Goal: Task Accomplishment & Management: Complete application form

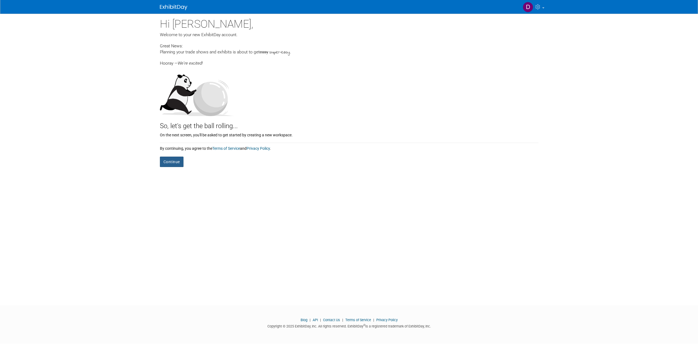
click at [174, 161] on button "Continue" at bounding box center [172, 162] width 24 height 10
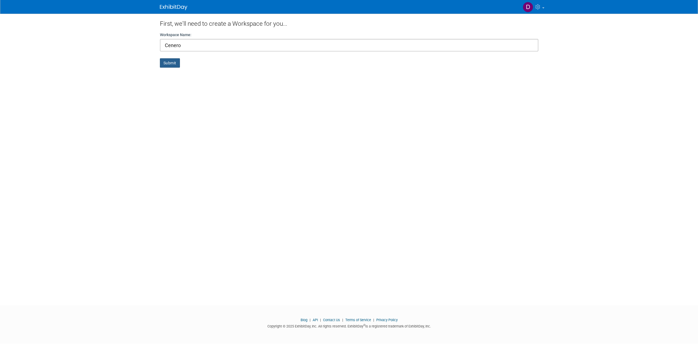
type input "Cenero"
click at [174, 62] on button "Submit" at bounding box center [170, 62] width 20 height 9
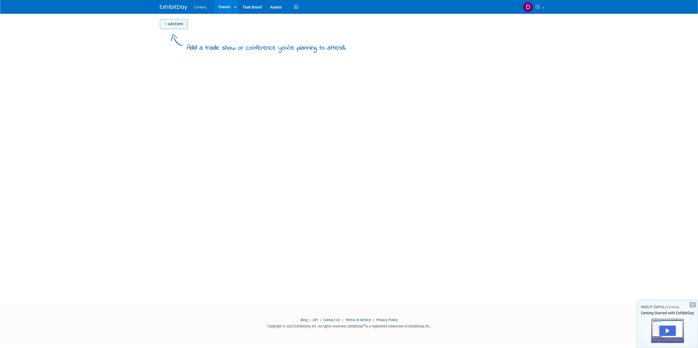
click at [174, 26] on button "Add Event" at bounding box center [173, 24] width 27 height 10
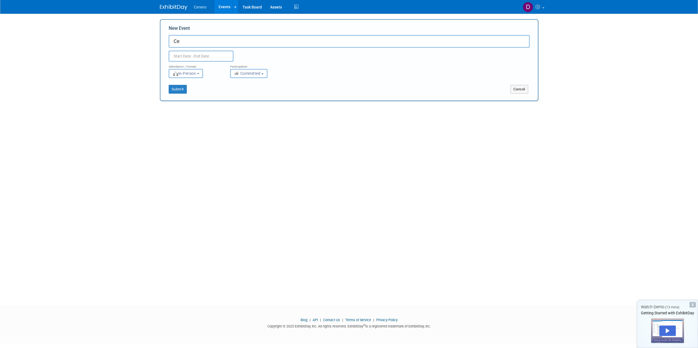
type input "C"
type input "Test Event"
click at [194, 74] on span "In-Person" at bounding box center [184, 73] width 24 height 4
click at [263, 74] on button "Committed" at bounding box center [248, 73] width 37 height 9
click at [204, 79] on div "Submit Cancel" at bounding box center [348, 86] width 369 height 16
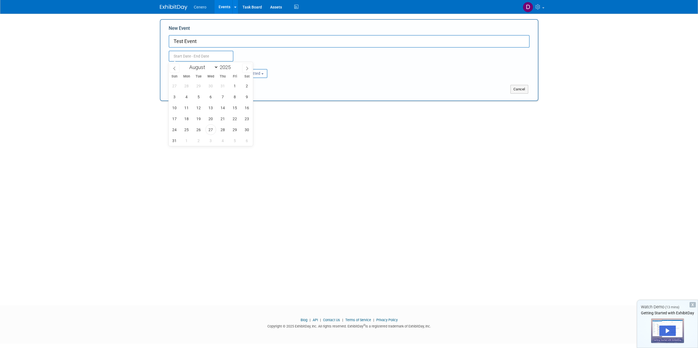
click at [205, 57] on input "text" at bounding box center [201, 56] width 65 height 11
click at [246, 69] on icon at bounding box center [247, 69] width 4 height 4
select select "8"
click at [232, 118] on span "26" at bounding box center [234, 118] width 11 height 11
type input "Sep 26, 2025 to Sep 26, 2025"
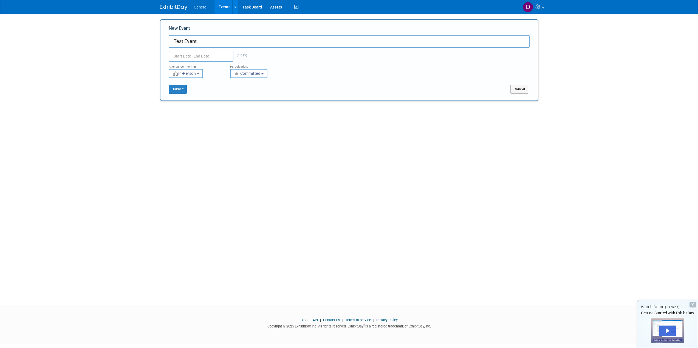
type input "Sep 26, 2025 to Sep 26, 2025"
click at [281, 62] on div "Participation:" at bounding box center [256, 65] width 53 height 7
click at [175, 89] on button "Submit" at bounding box center [178, 89] width 18 height 9
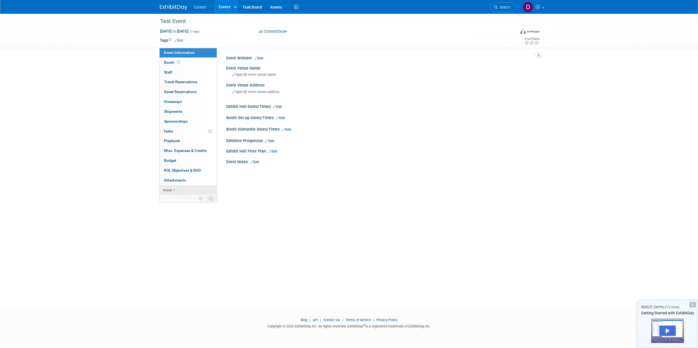
click at [178, 188] on link "more" at bounding box center [188, 191] width 57 height 10
click at [181, 92] on span "Asset Reservations 0" at bounding box center [180, 92] width 33 height 4
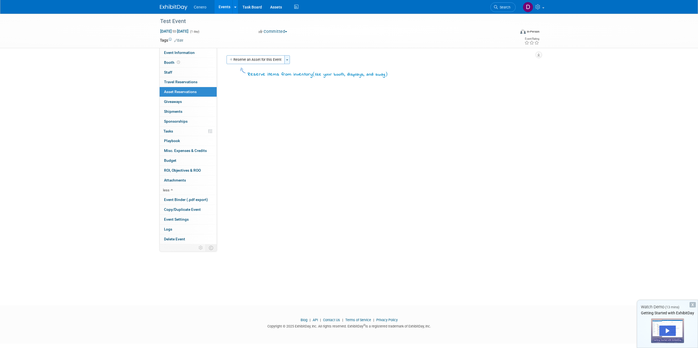
click at [290, 59] on button "Toggle Dropdown" at bounding box center [286, 59] width 5 height 9
click at [231, 60] on icon "button" at bounding box center [231, 60] width 4 height 4
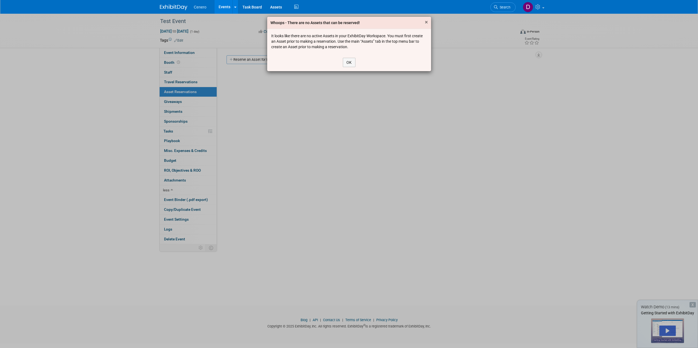
click at [427, 21] on span "×" at bounding box center [426, 22] width 3 height 7
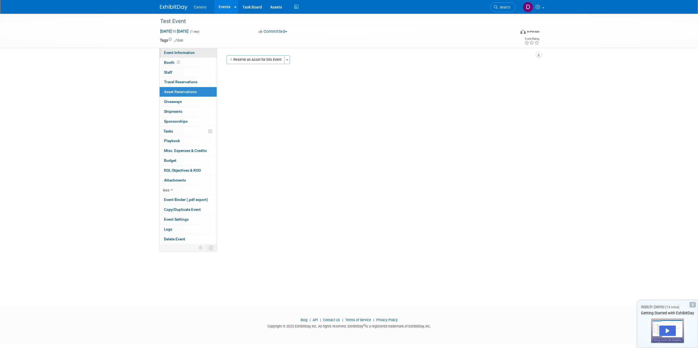
click at [184, 53] on span "Event Information" at bounding box center [179, 52] width 31 height 4
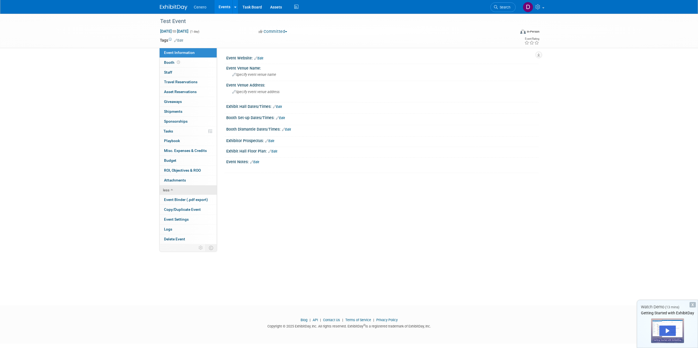
click at [164, 189] on span "less" at bounding box center [166, 190] width 7 height 4
click at [166, 189] on span "more" at bounding box center [167, 190] width 9 height 4
click at [693, 304] on div "X" at bounding box center [692, 304] width 6 height 5
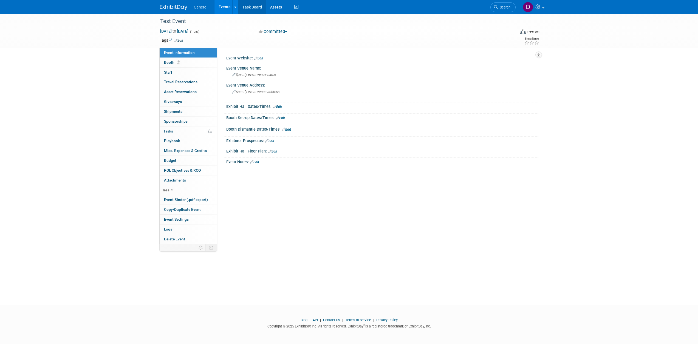
click at [254, 9] on link "Task Board" at bounding box center [252, 7] width 28 height 14
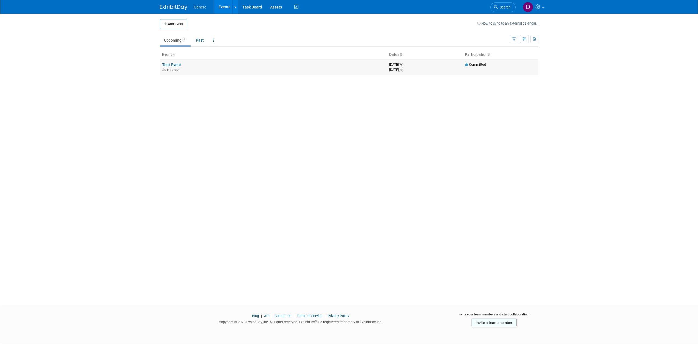
click at [176, 63] on link "Test Event" at bounding box center [171, 64] width 19 height 5
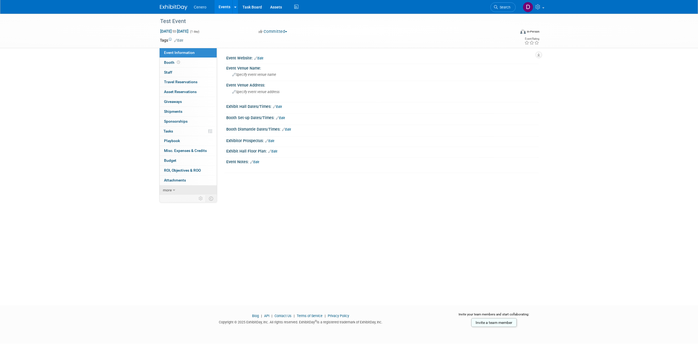
click at [172, 188] on link "more" at bounding box center [188, 191] width 57 height 10
